Goal: Find specific page/section: Find specific page/section

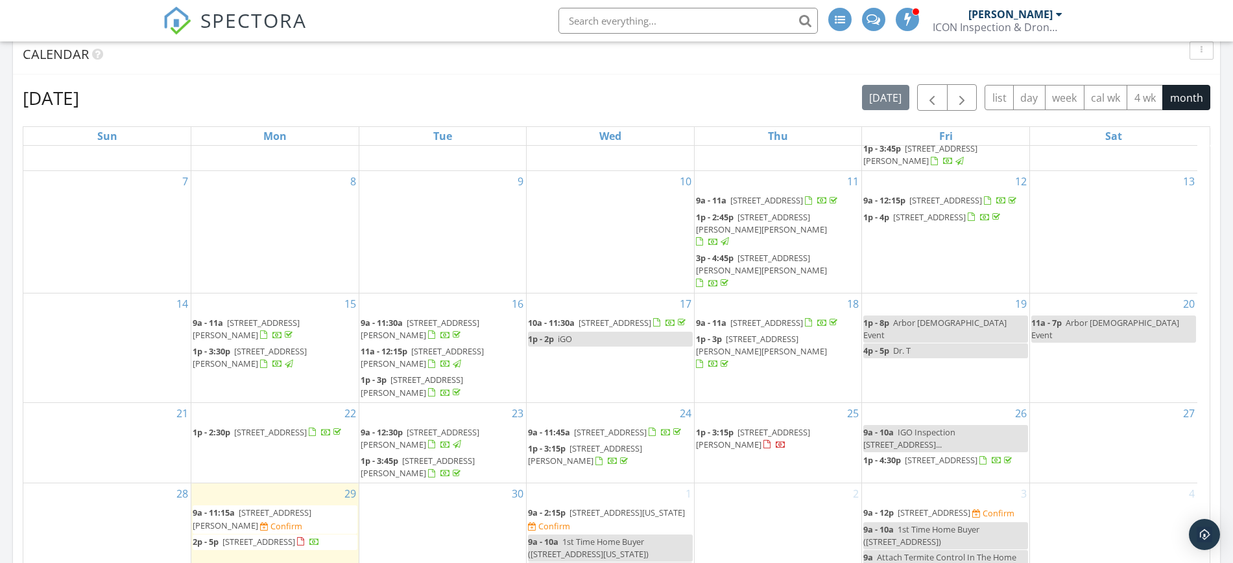
scroll to position [65, 0]
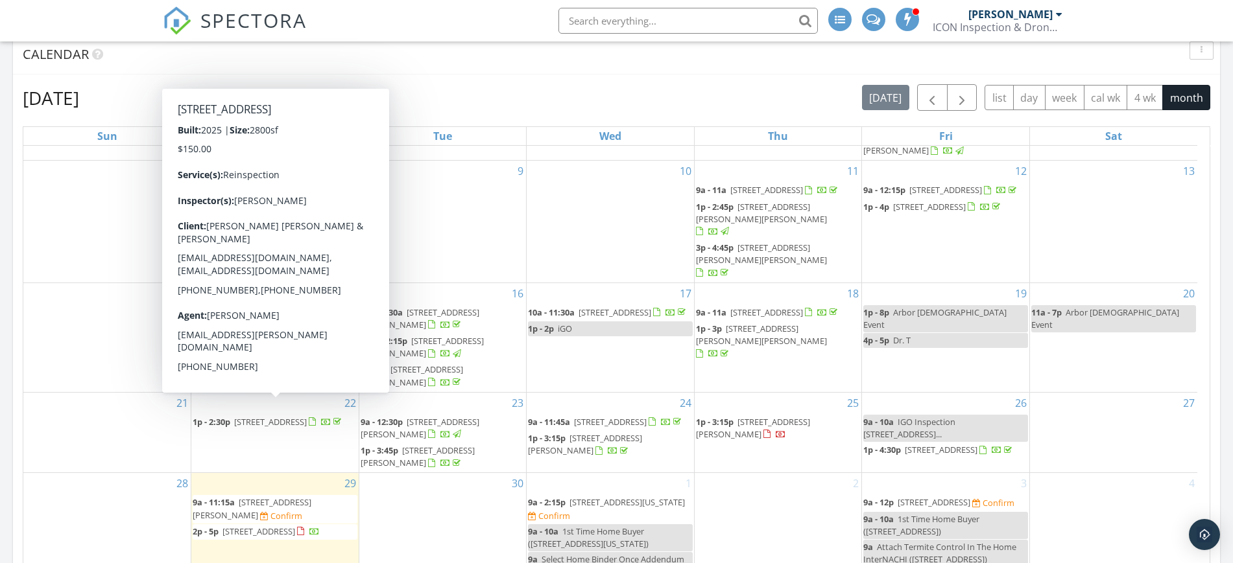
click at [298, 416] on span "27131 Sunflower Gln Ln, Hockley 77484" at bounding box center [270, 422] width 73 height 12
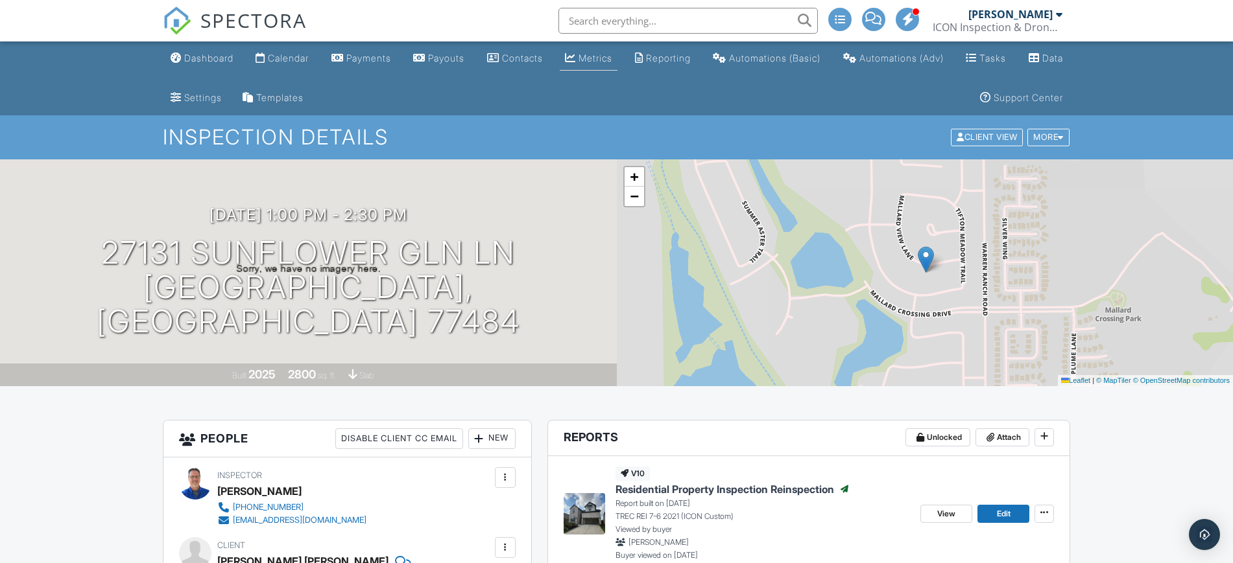
click at [612, 60] on div "Metrics" at bounding box center [595, 58] width 34 height 11
